Goal: Communication & Community: Share content

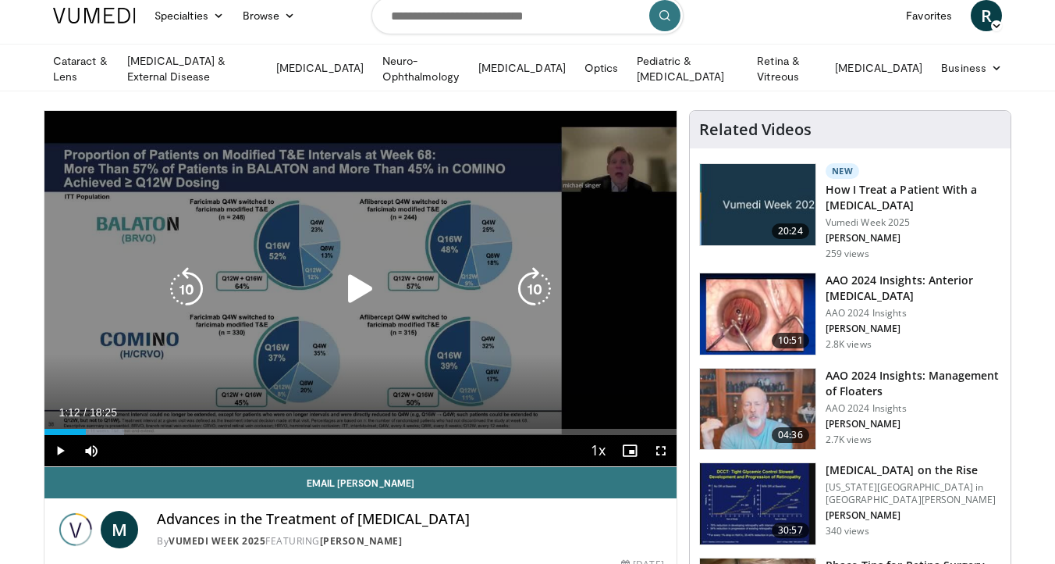
click at [375, 290] on icon "Video Player" at bounding box center [361, 289] width 44 height 44
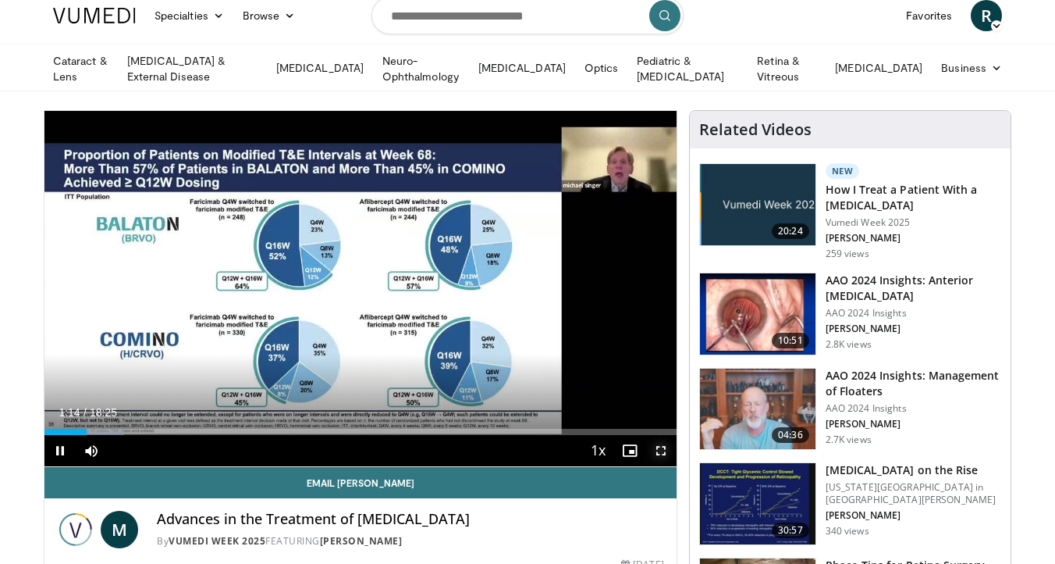
click at [660, 449] on span "Video Player" at bounding box center [661, 450] width 31 height 31
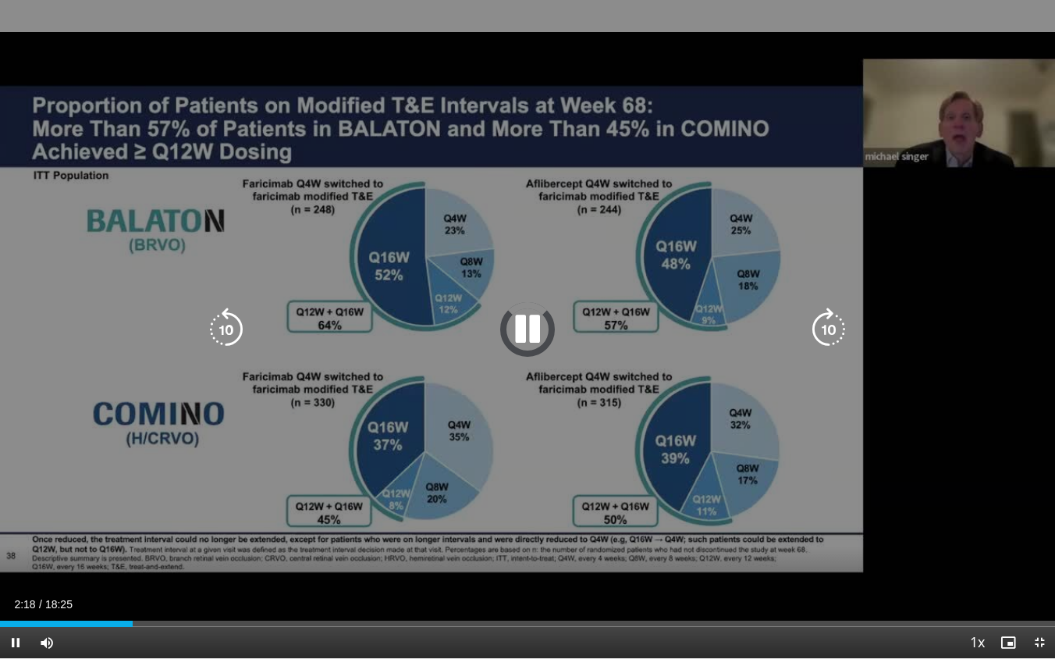
click at [233, 342] on icon "Video Player" at bounding box center [227, 330] width 44 height 44
click at [822, 334] on icon "Video Player" at bounding box center [829, 330] width 44 height 44
click at [520, 336] on icon "Video Player" at bounding box center [528, 330] width 44 height 44
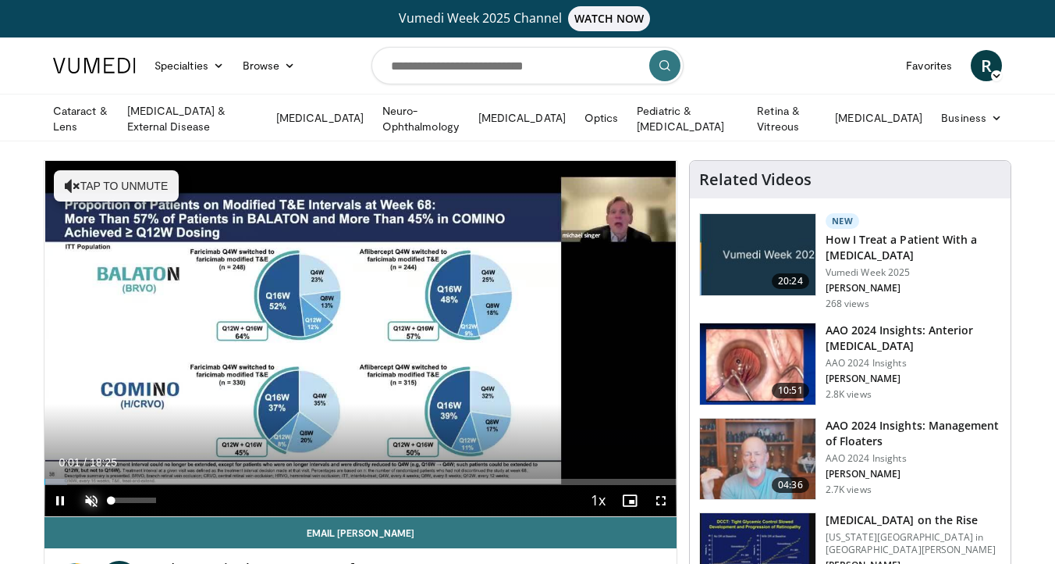
click at [91, 486] on span "Video Player" at bounding box center [91, 500] width 31 height 31
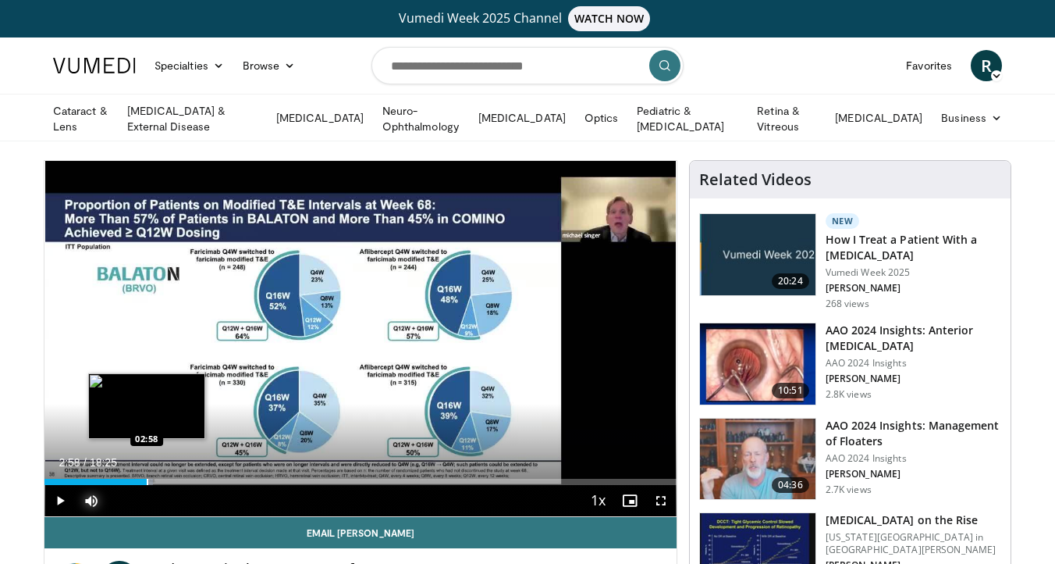
drag, startPoint x: 68, startPoint y: 478, endPoint x: 148, endPoint y: 471, distance: 79.9
click at [148, 471] on div "Loaded : 17.20% 02:58 02:58" at bounding box center [360, 477] width 632 height 15
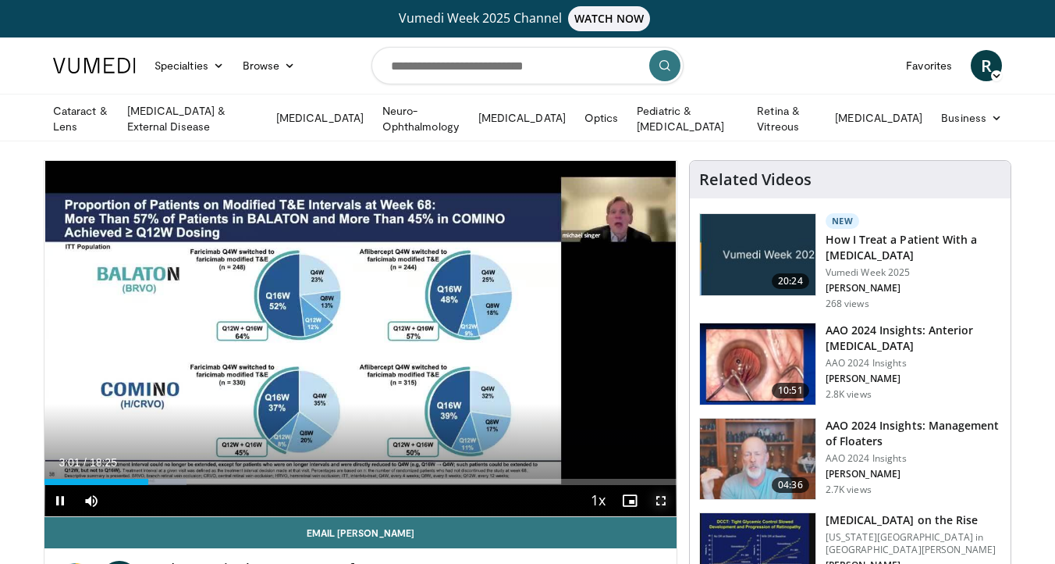
click at [662, 500] on span "Video Player" at bounding box center [661, 500] width 31 height 31
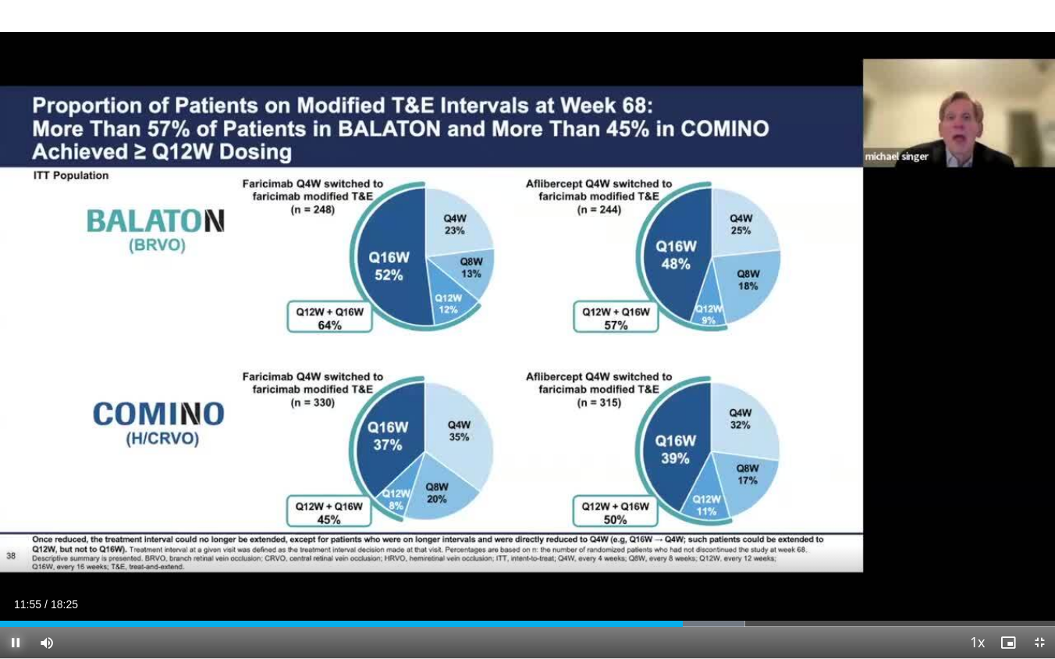
click at [16, 563] on span "Video Player" at bounding box center [15, 642] width 31 height 31
click at [12, 563] on span "Video Player" at bounding box center [15, 642] width 31 height 31
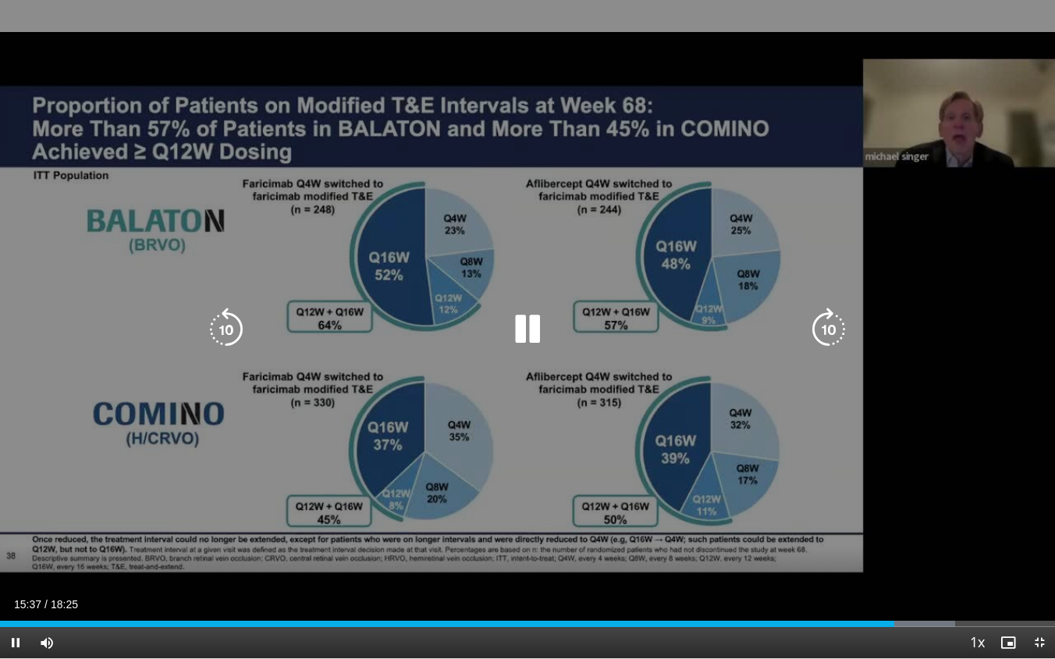
click at [527, 329] on icon "Video Player" at bounding box center [528, 330] width 44 height 44
click at [516, 336] on icon "Video Player" at bounding box center [528, 330] width 44 height 44
click at [208, 563] on div "10 seconds Tap to unmute" at bounding box center [527, 329] width 1055 height 658
click at [514, 327] on icon "Video Player" at bounding box center [528, 330] width 44 height 44
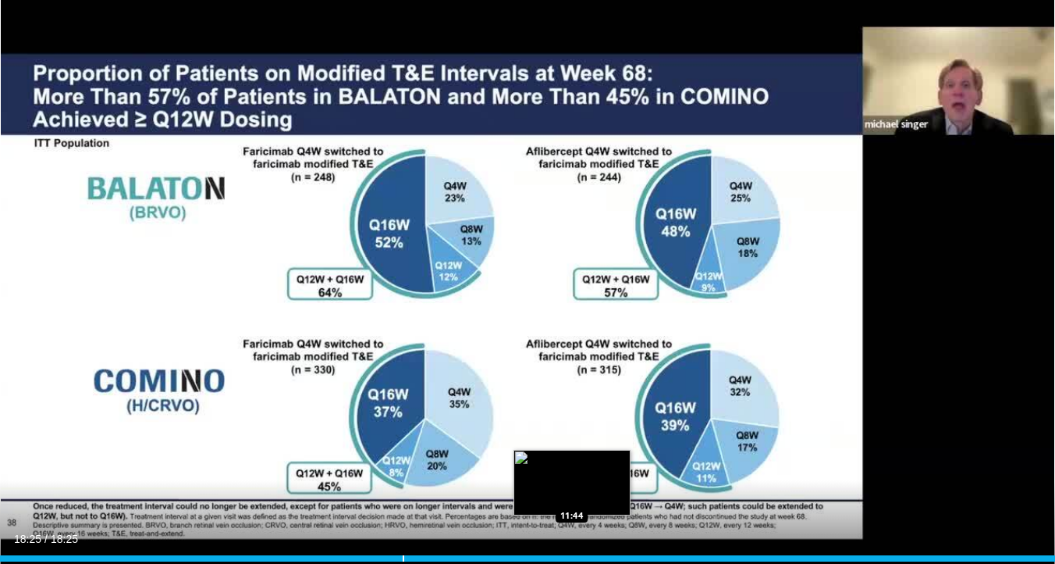
scroll to position [219, 0]
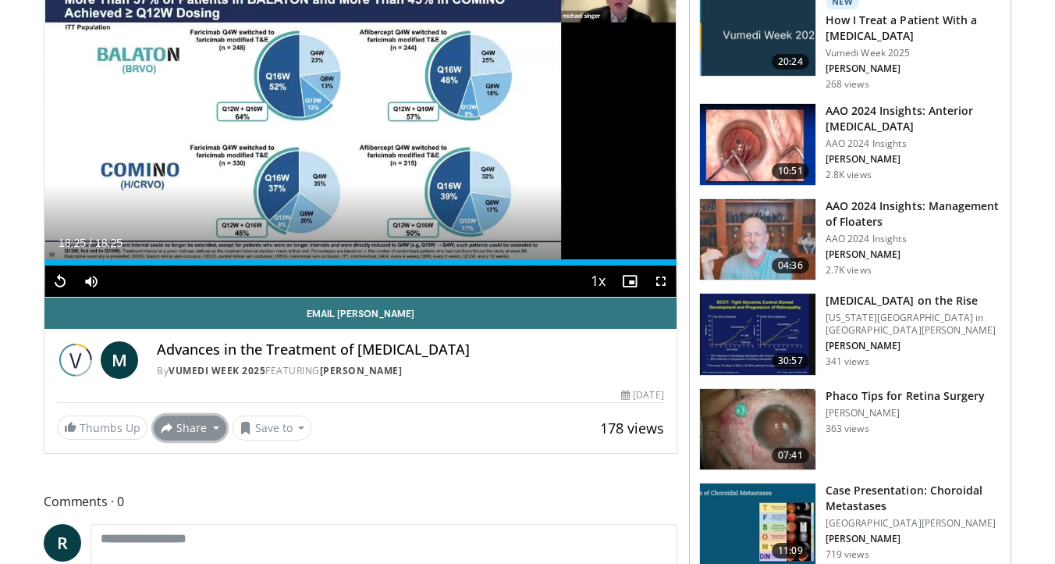
click at [180, 423] on button "Share" at bounding box center [190, 427] width 73 height 25
click at [190, 454] on span "E-mail" at bounding box center [188, 462] width 44 height 17
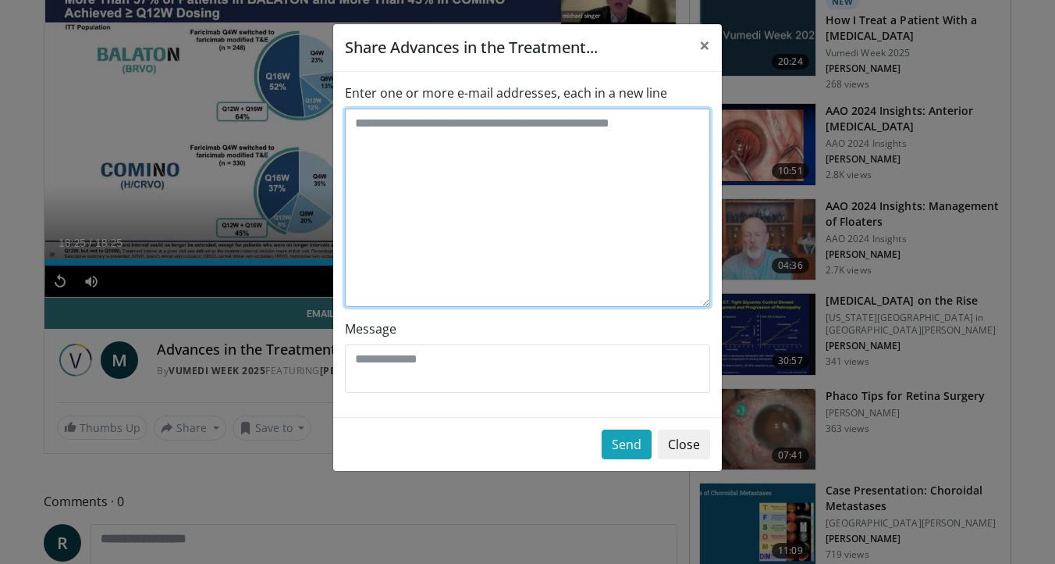
click at [446, 138] on textarea "Enter one or more e-mail addresses, each in a new line" at bounding box center [527, 207] width 365 height 198
type textarea "**********"
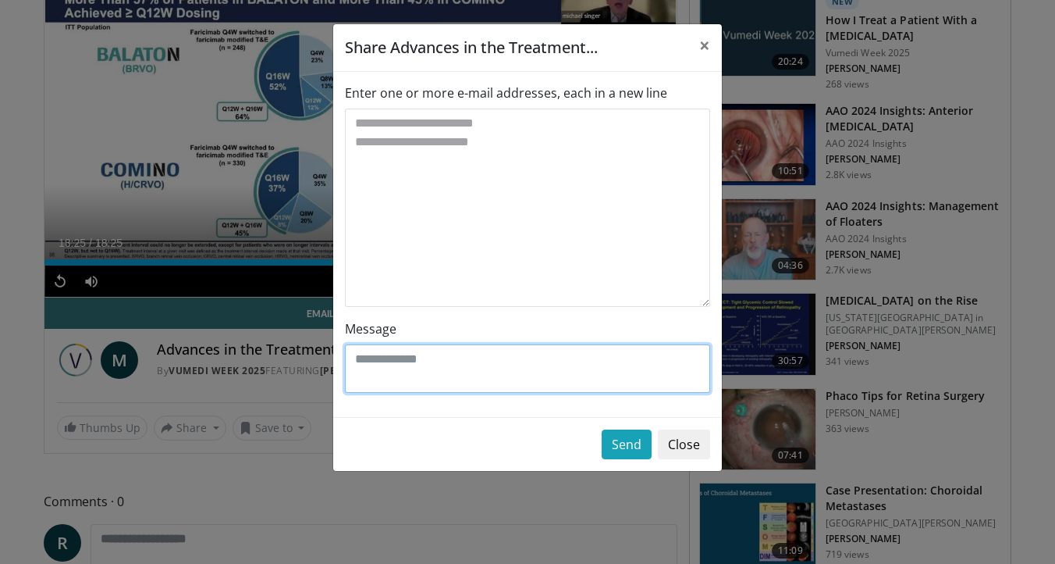
click at [482, 372] on textarea "Message" at bounding box center [527, 368] width 365 height 48
type textarea "*********"
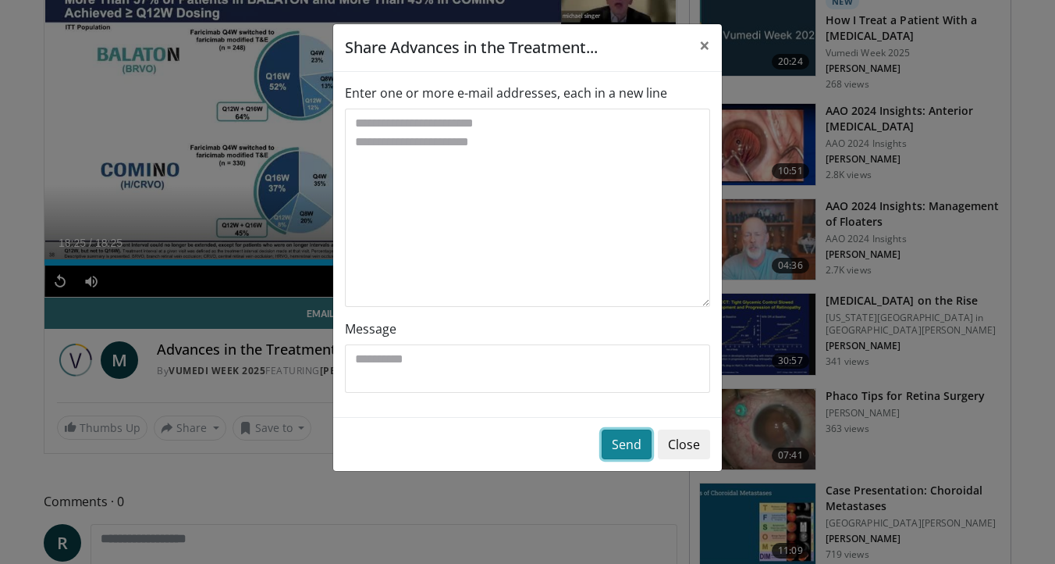
click at [631, 438] on button "Send" at bounding box center [627, 444] width 50 height 30
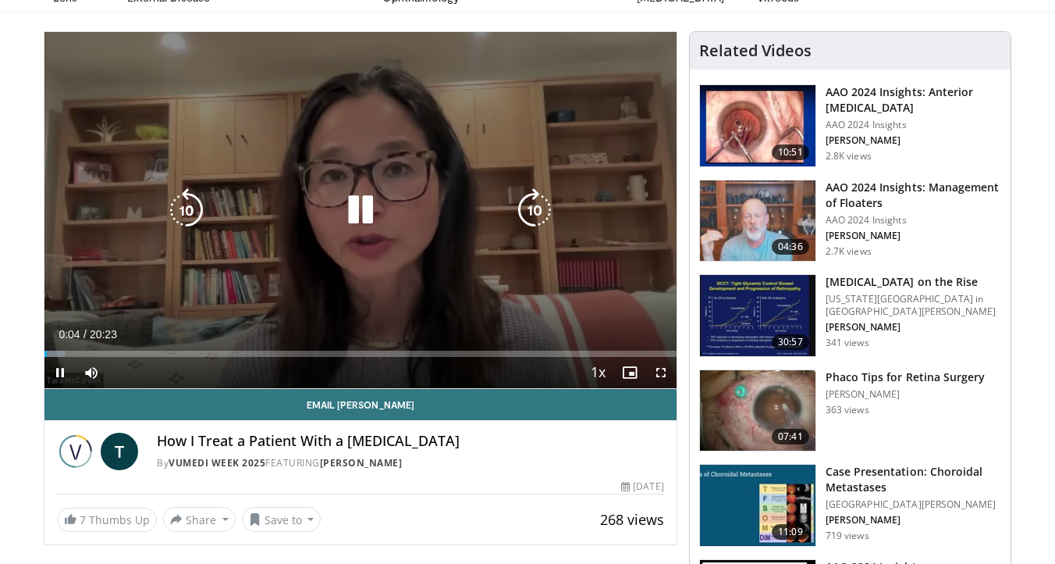
scroll to position [130, 0]
